Goal: Browse casually

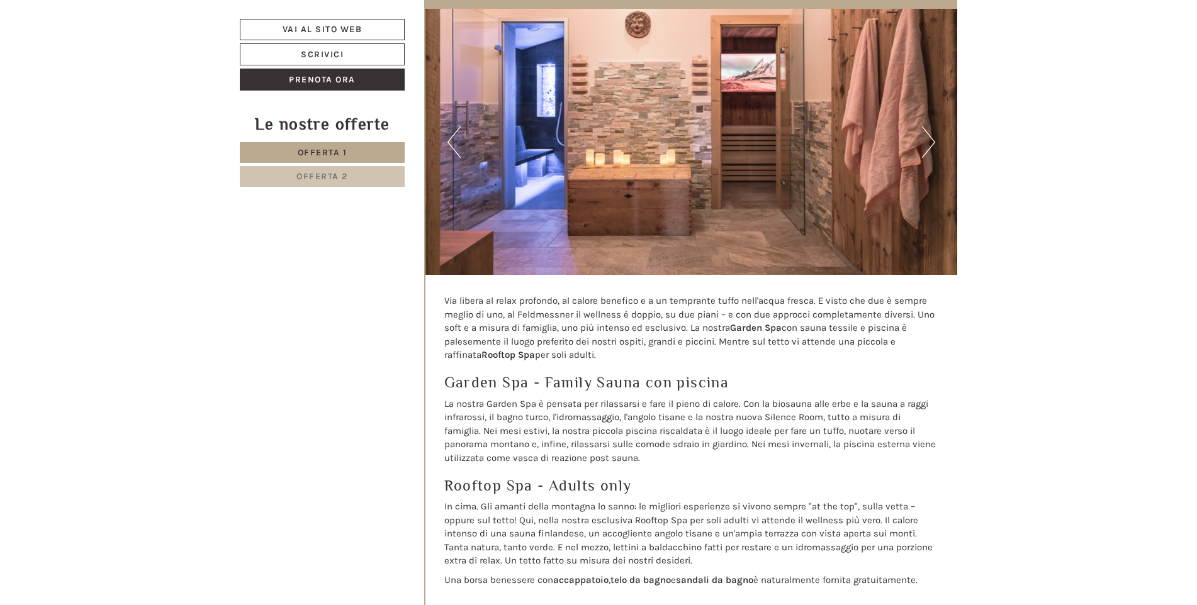
scroll to position [4363, 0]
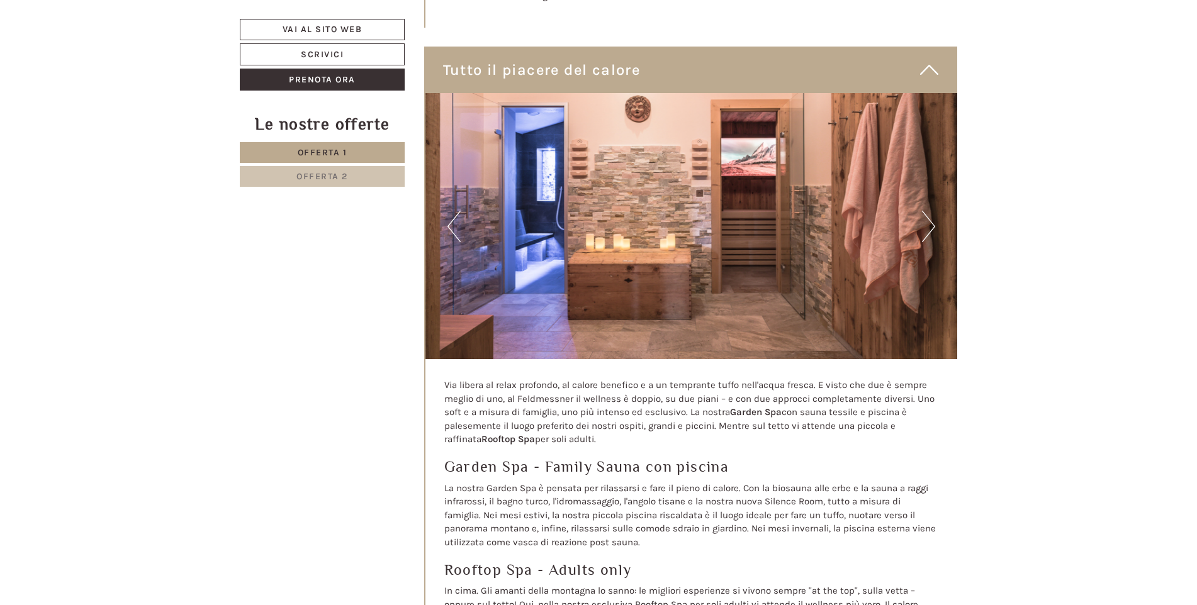
click at [930, 211] on button "Next" at bounding box center [928, 226] width 13 height 31
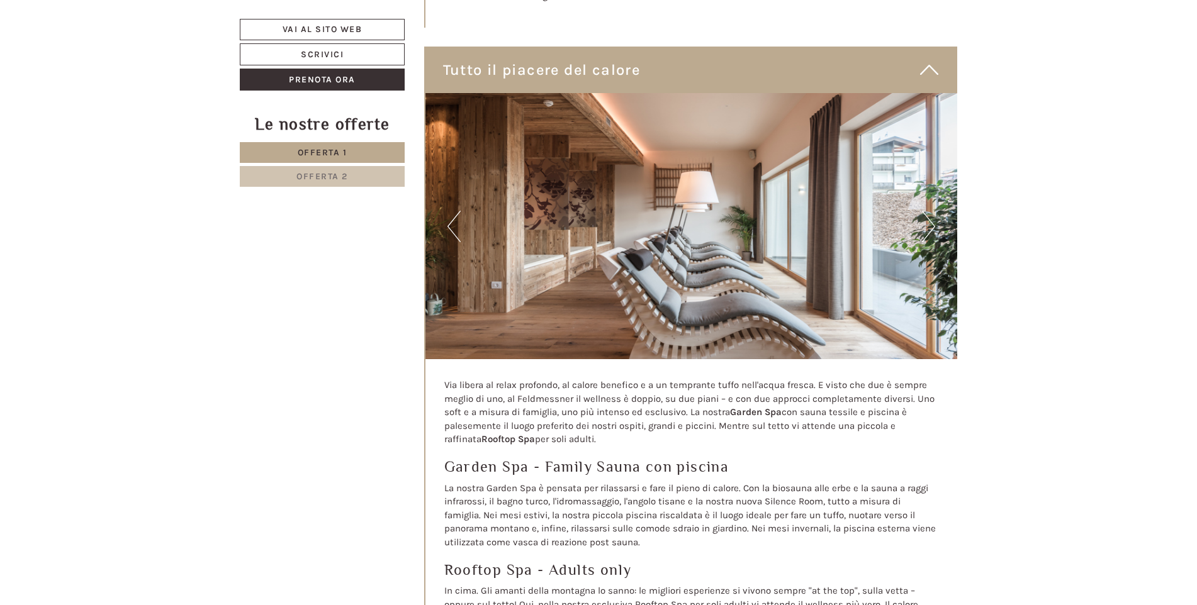
click at [930, 211] on button "Next" at bounding box center [928, 226] width 13 height 31
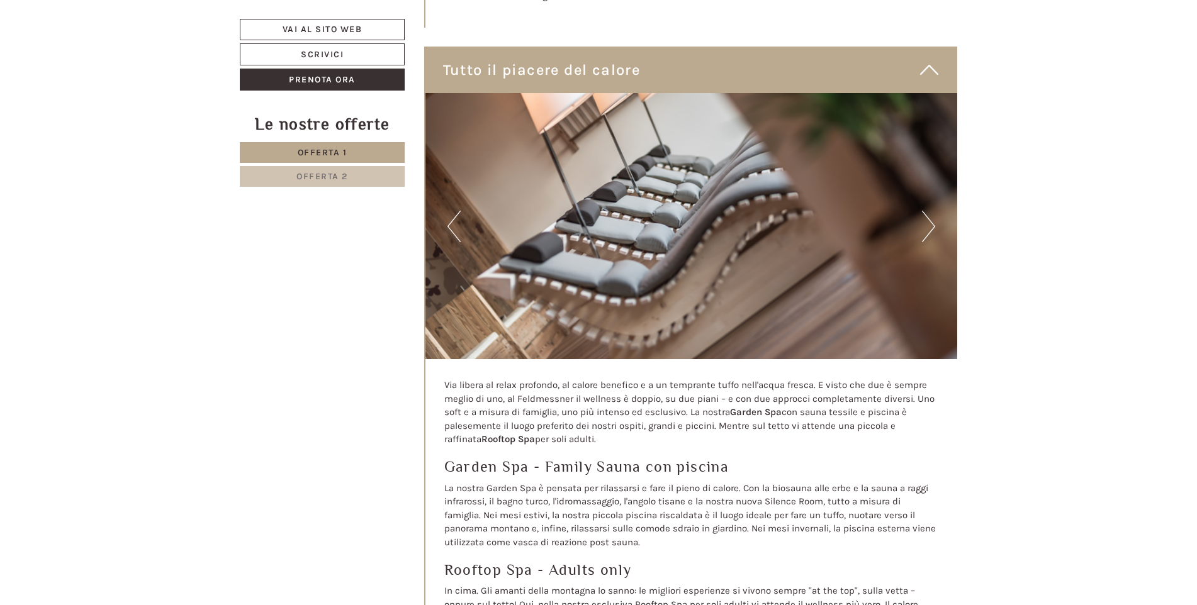
click at [930, 211] on button "Next" at bounding box center [928, 226] width 13 height 31
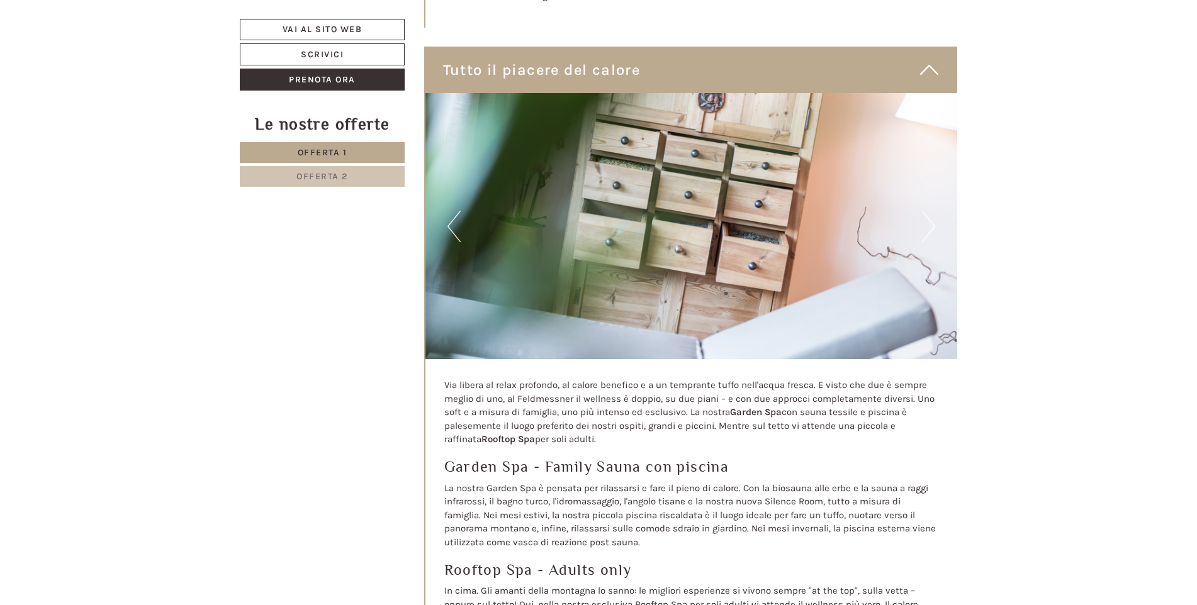
click at [930, 211] on button "Next" at bounding box center [928, 226] width 13 height 31
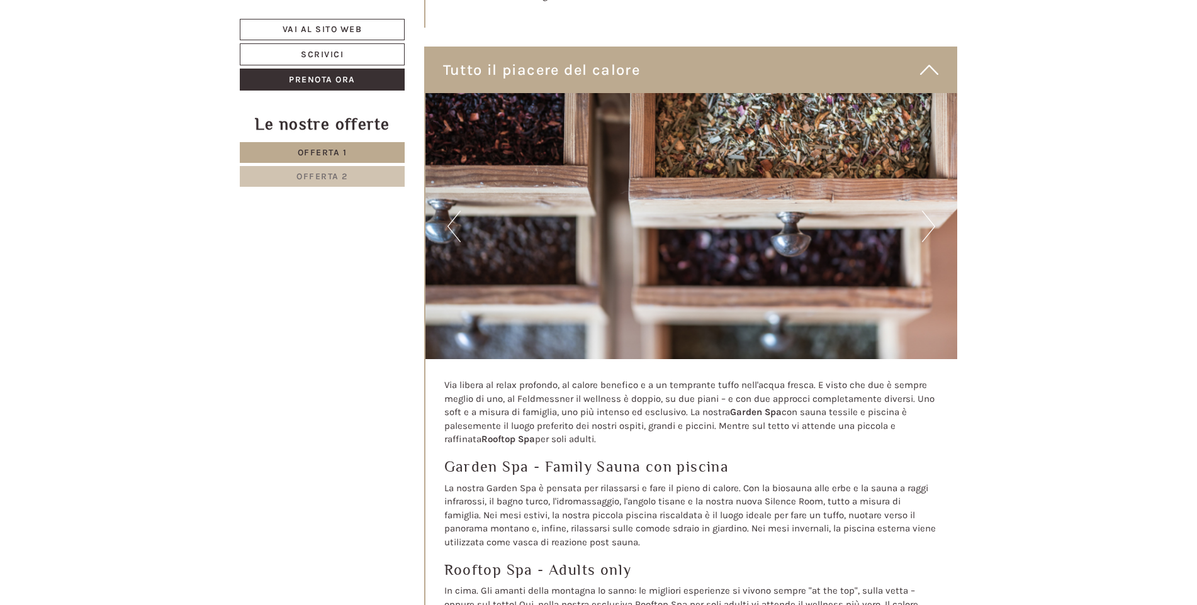
click at [930, 211] on button "Next" at bounding box center [928, 226] width 13 height 31
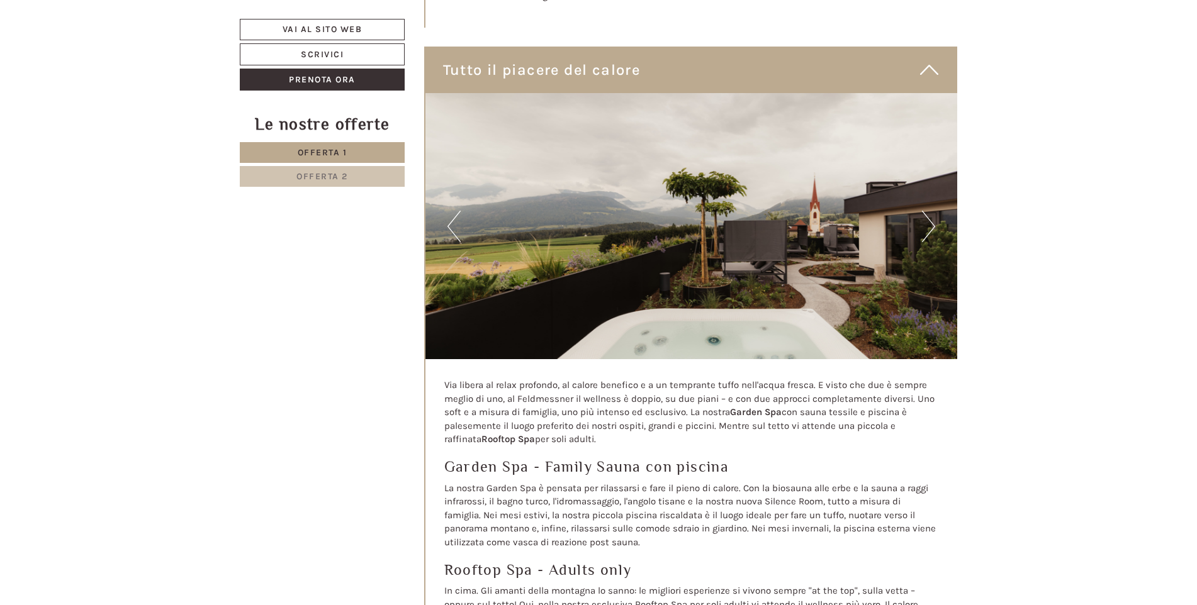
click at [930, 211] on button "Next" at bounding box center [928, 226] width 13 height 31
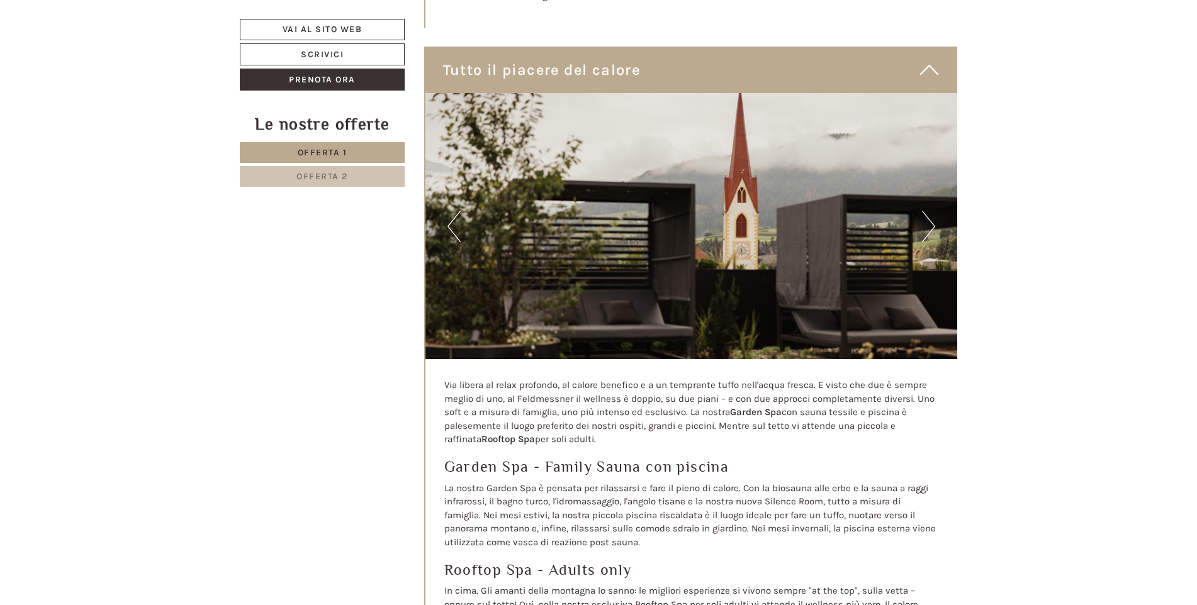
click at [930, 211] on button "Next" at bounding box center [928, 226] width 13 height 31
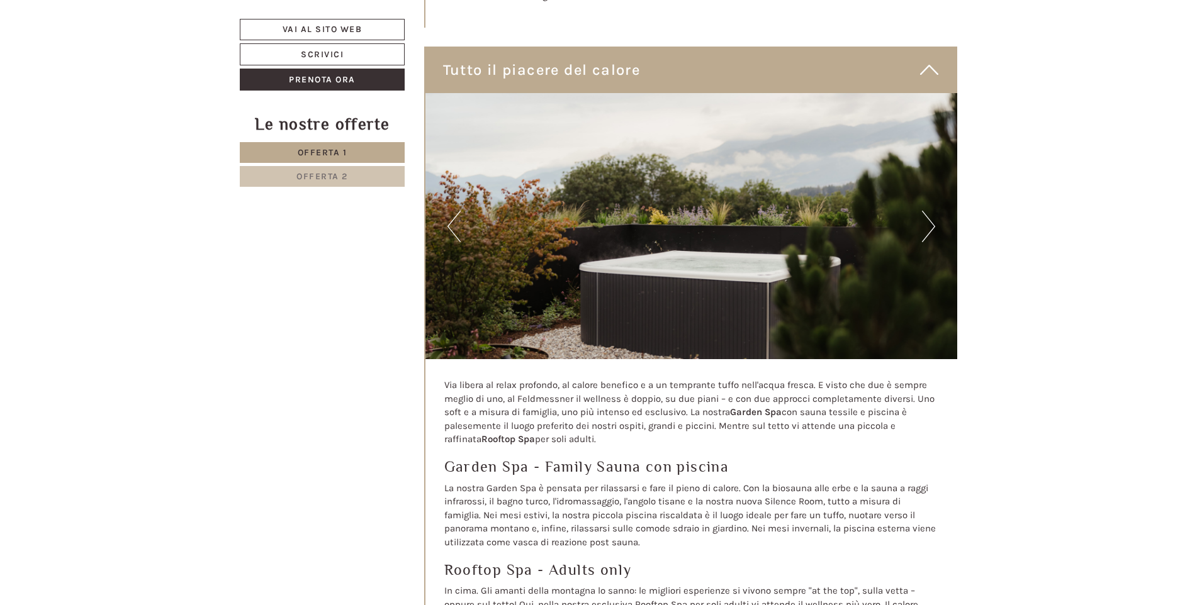
click at [930, 211] on button "Next" at bounding box center [928, 226] width 13 height 31
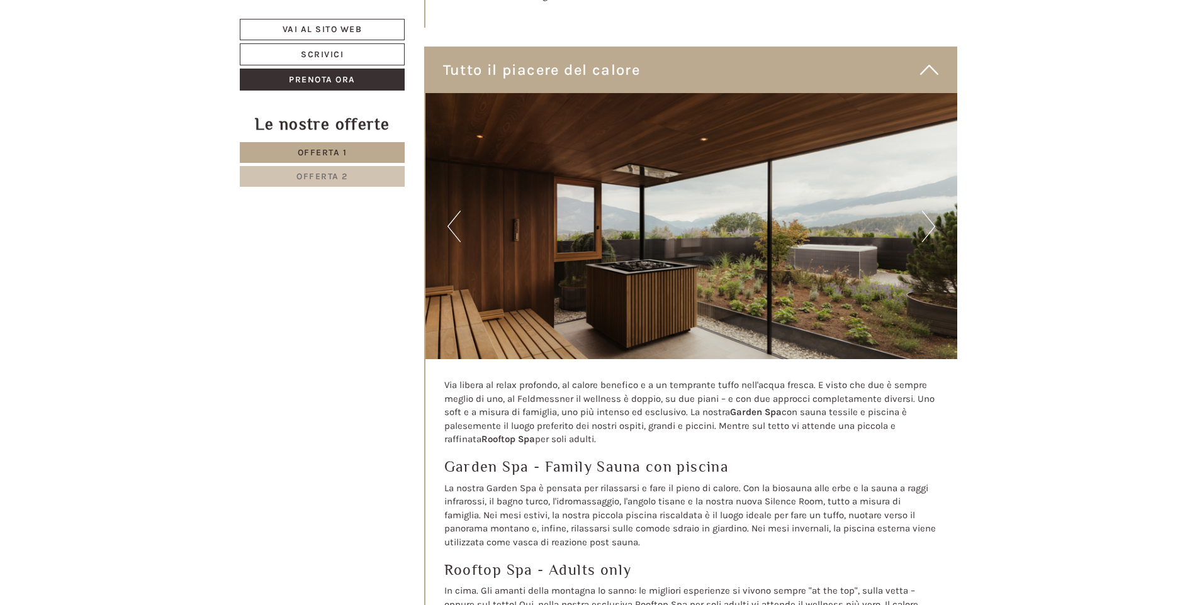
click at [930, 211] on button "Next" at bounding box center [928, 226] width 13 height 31
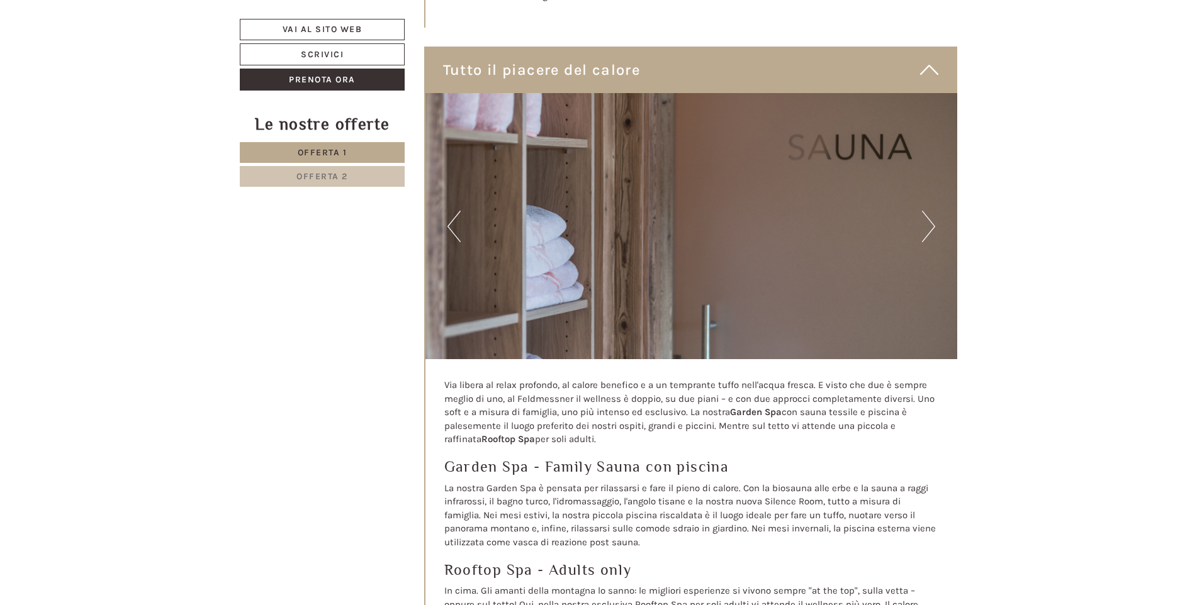
click at [930, 211] on button "Next" at bounding box center [928, 226] width 13 height 31
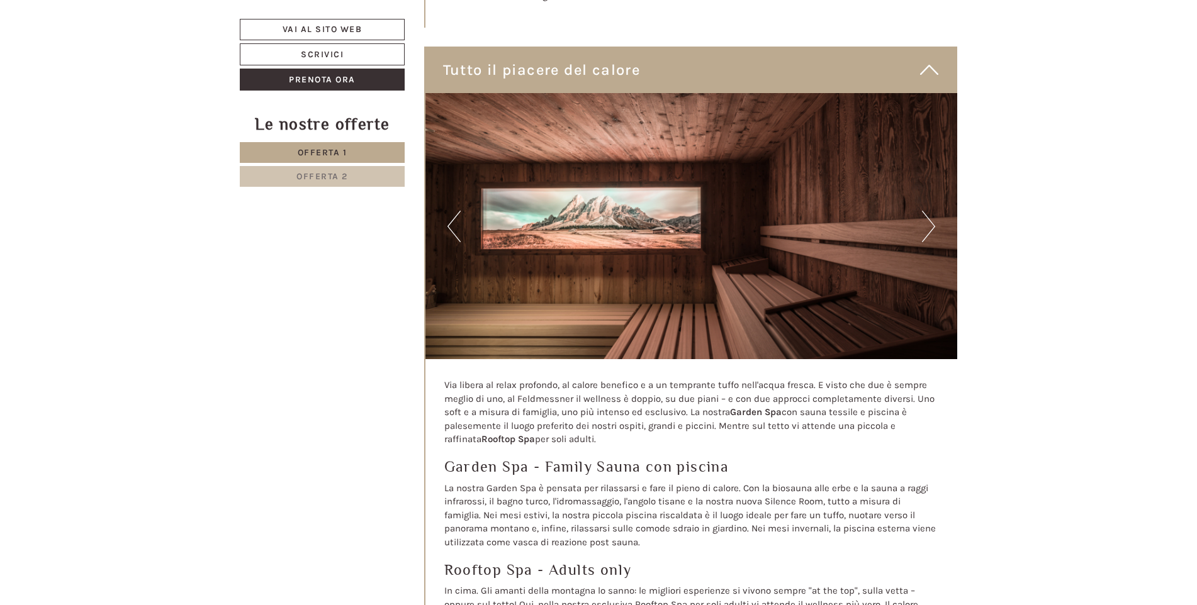
click at [930, 211] on button "Next" at bounding box center [928, 226] width 13 height 31
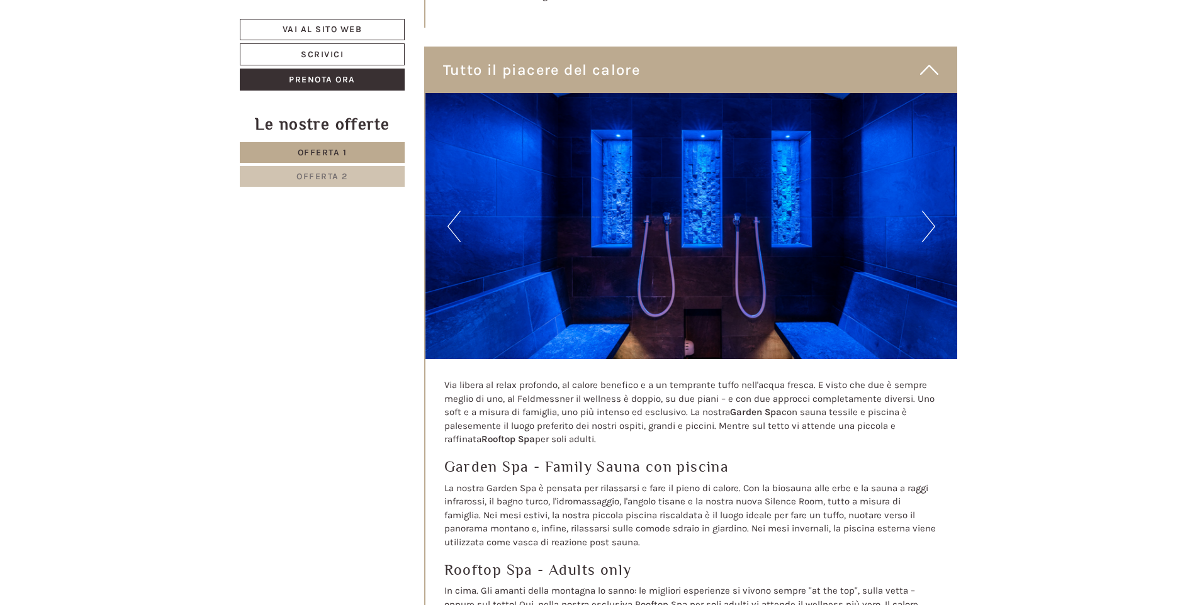
click at [930, 211] on button "Next" at bounding box center [928, 226] width 13 height 31
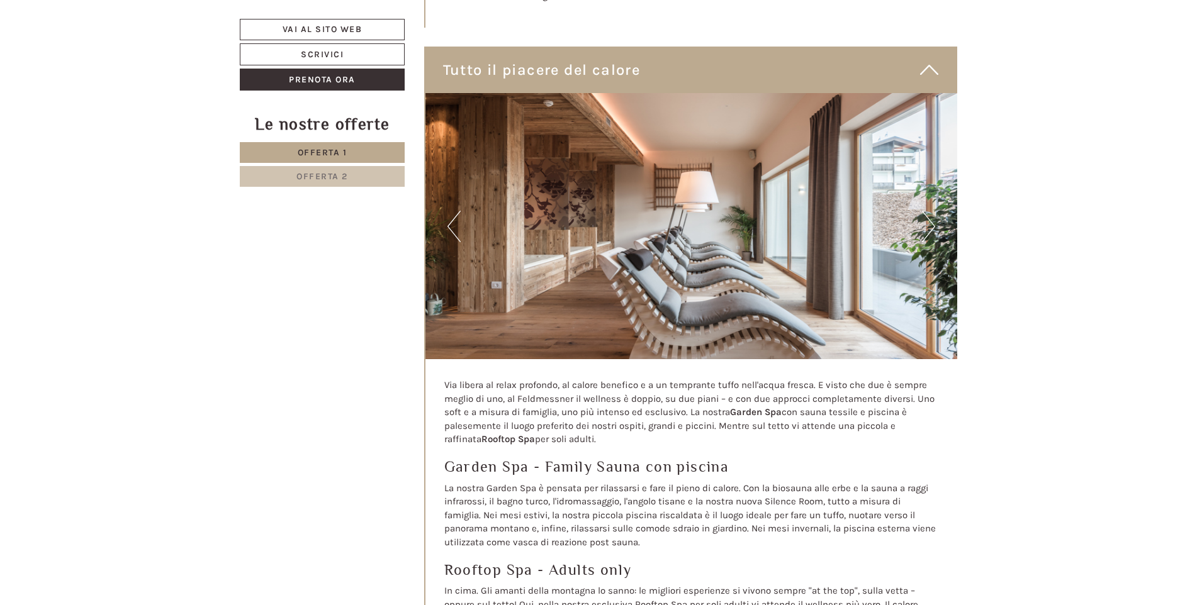
click at [930, 211] on button "Next" at bounding box center [928, 226] width 13 height 31
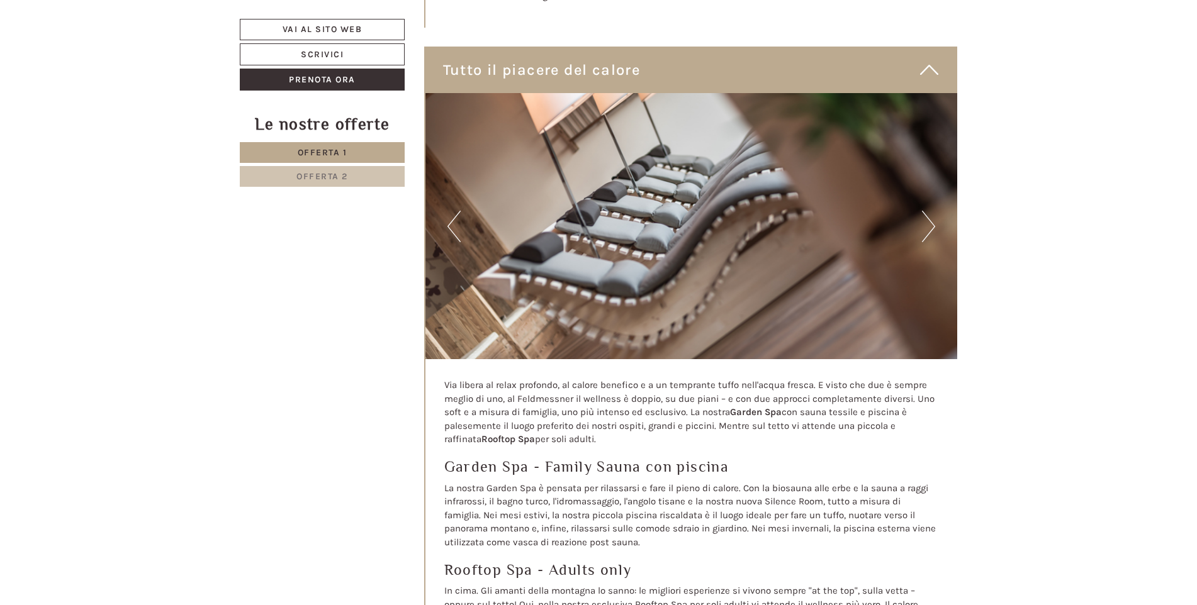
click at [930, 211] on button "Next" at bounding box center [928, 226] width 13 height 31
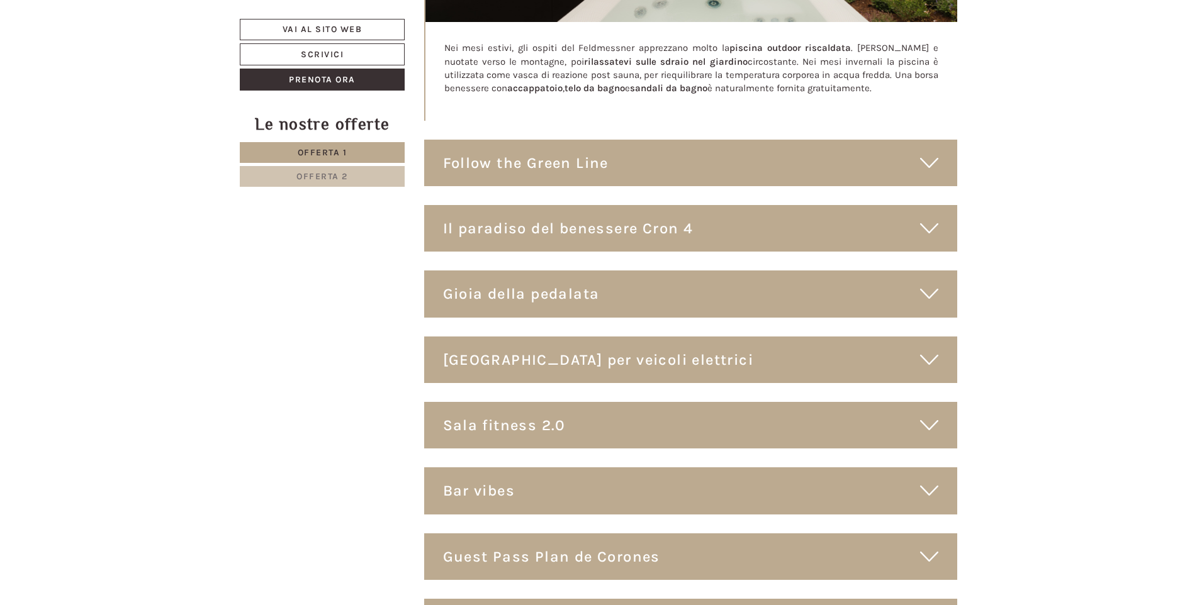
scroll to position [5455, 0]
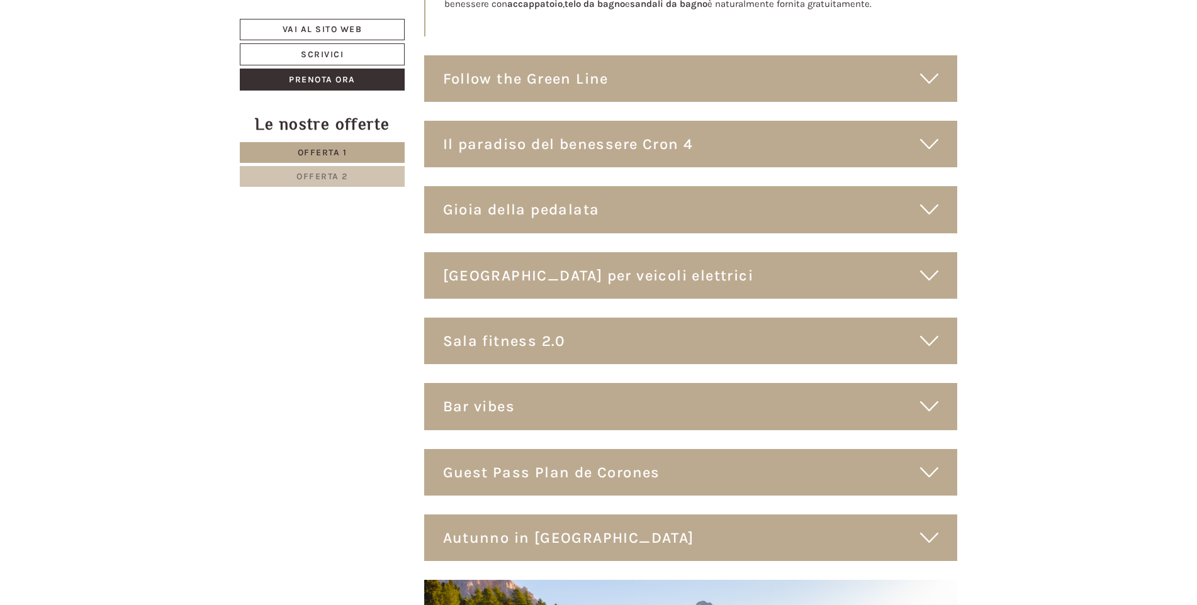
click at [923, 199] on icon at bounding box center [929, 209] width 18 height 21
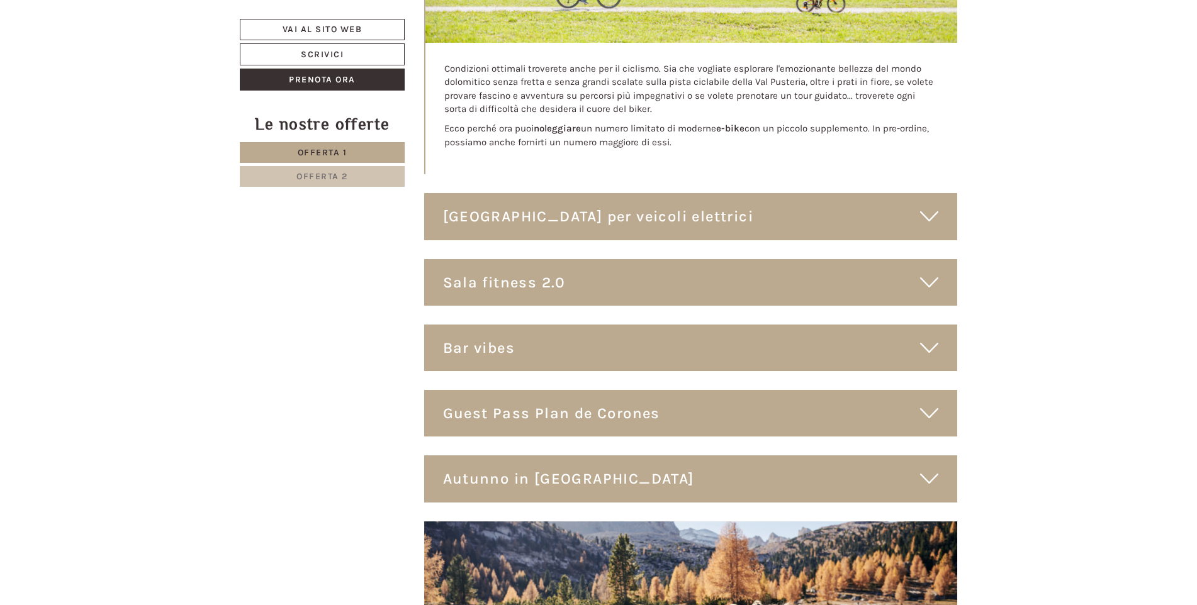
scroll to position [5958, 0]
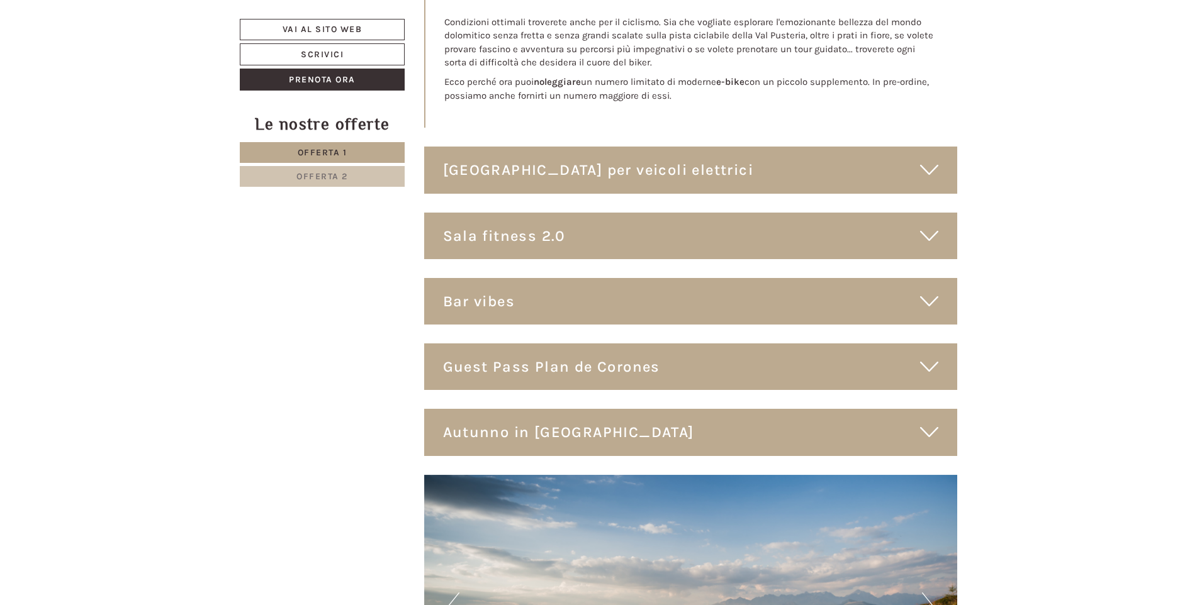
click at [933, 225] on icon at bounding box center [929, 235] width 18 height 21
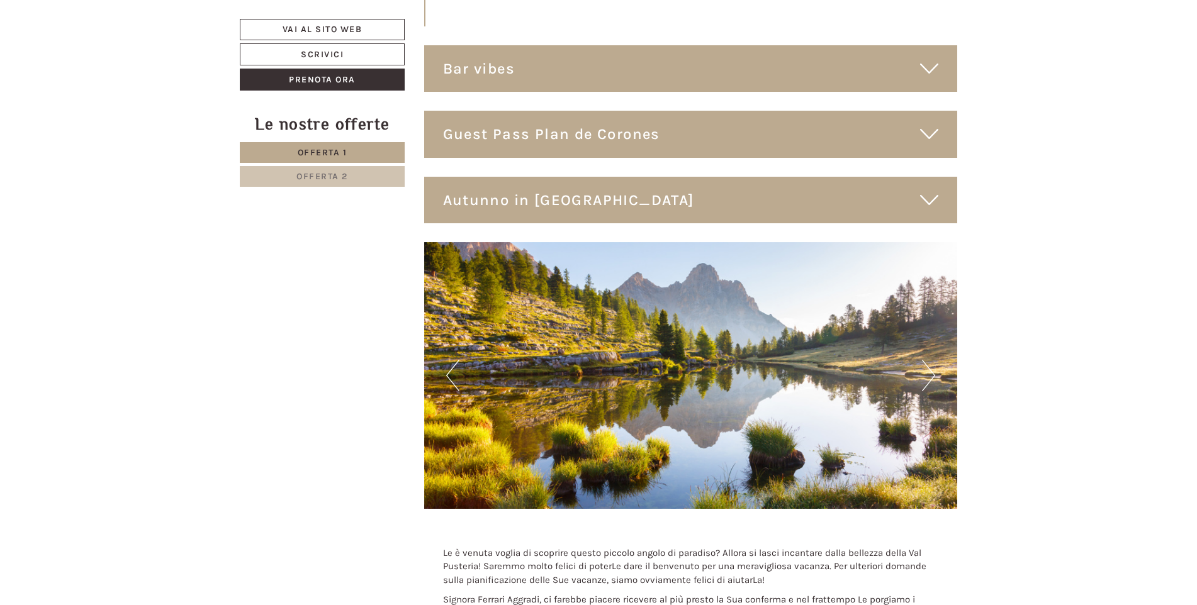
scroll to position [6546, 0]
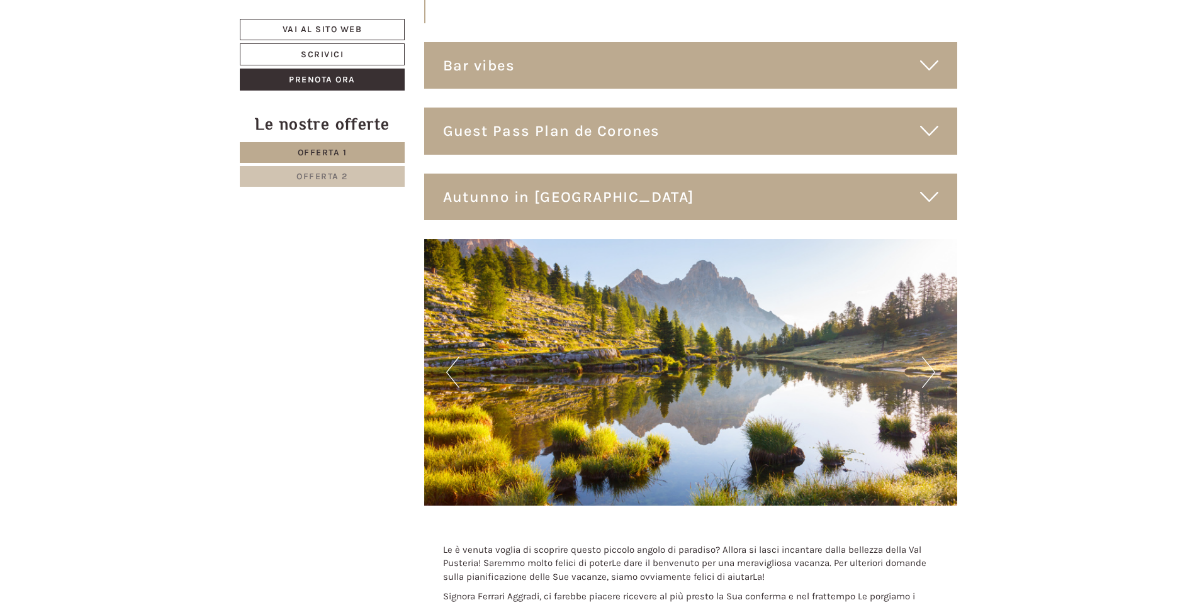
click at [926, 186] on icon at bounding box center [929, 196] width 18 height 21
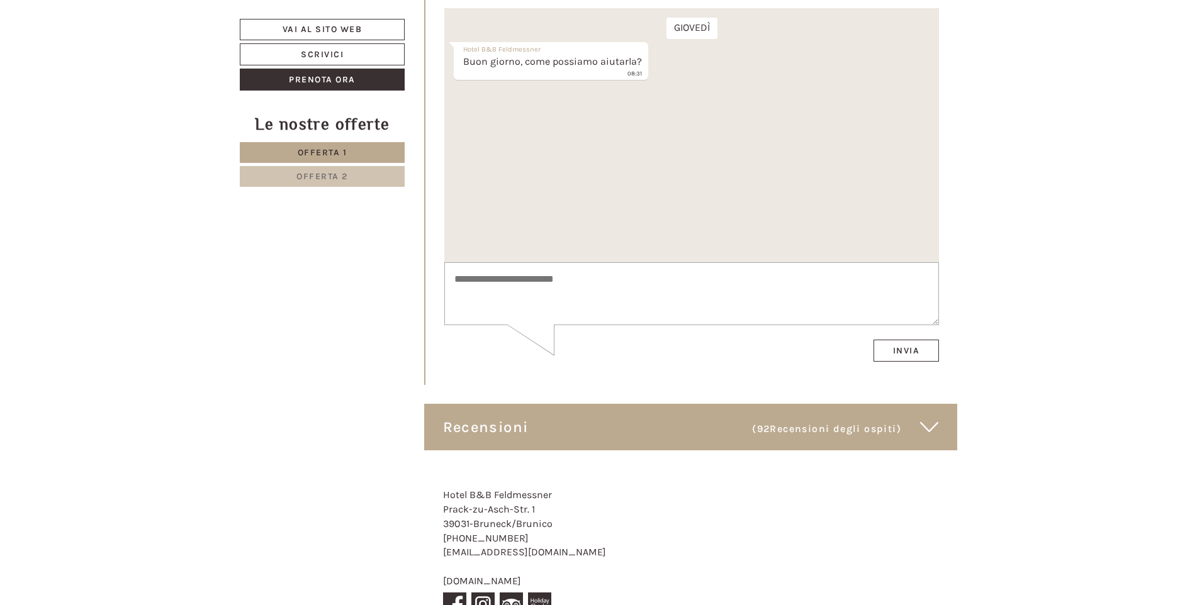
scroll to position [7556, 0]
